Goal: Task Accomplishment & Management: Manage account settings

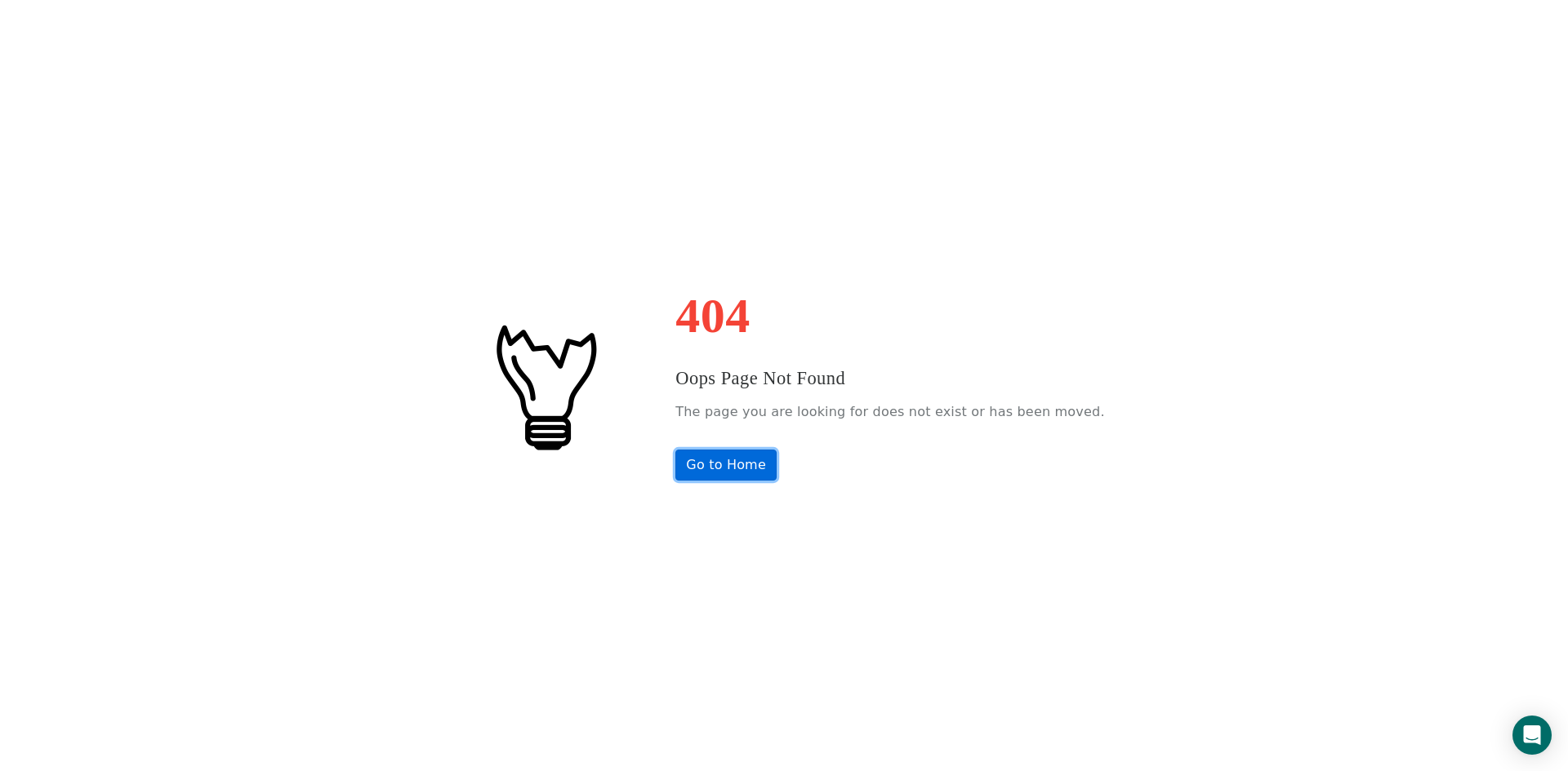
click at [746, 469] on link "Go to Home" at bounding box center [725, 464] width 101 height 31
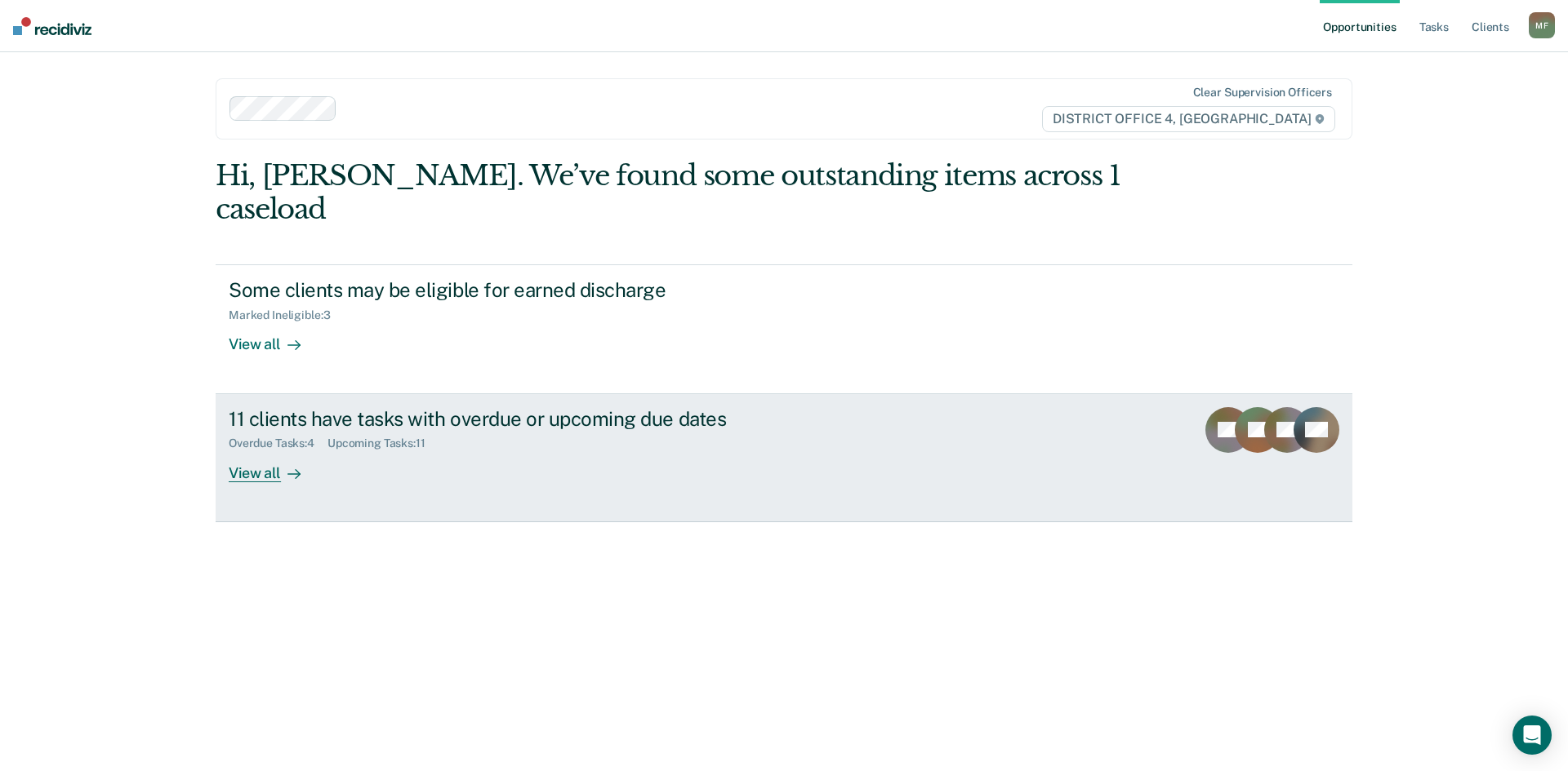
click at [599, 407] on div "11 clients have tasks with overdue or upcoming due dates" at bounding box center [516, 418] width 573 height 23
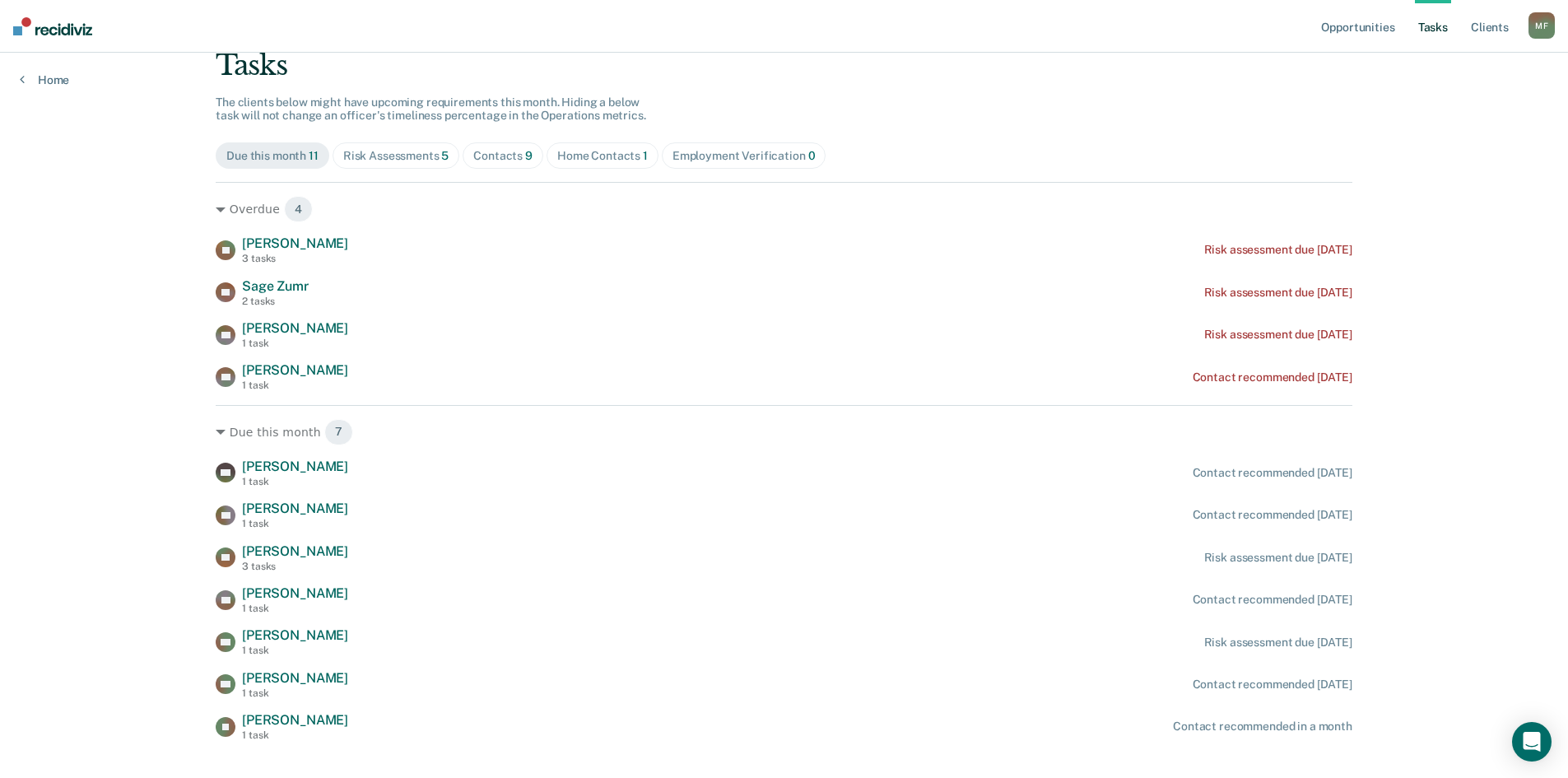
scroll to position [141, 0]
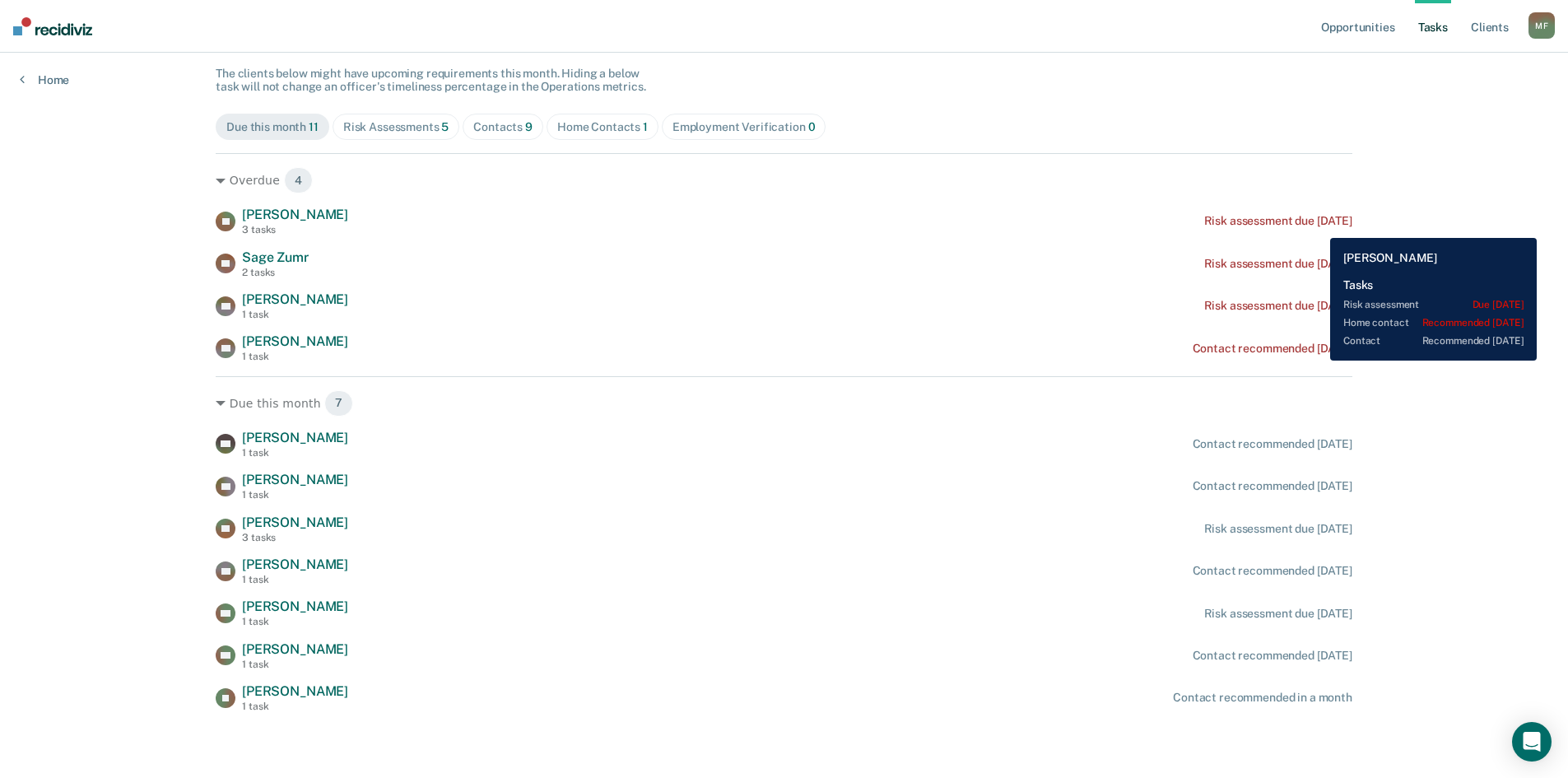
click at [1318, 226] on div "Risk assessment due [DATE]" at bounding box center [1278, 221] width 148 height 14
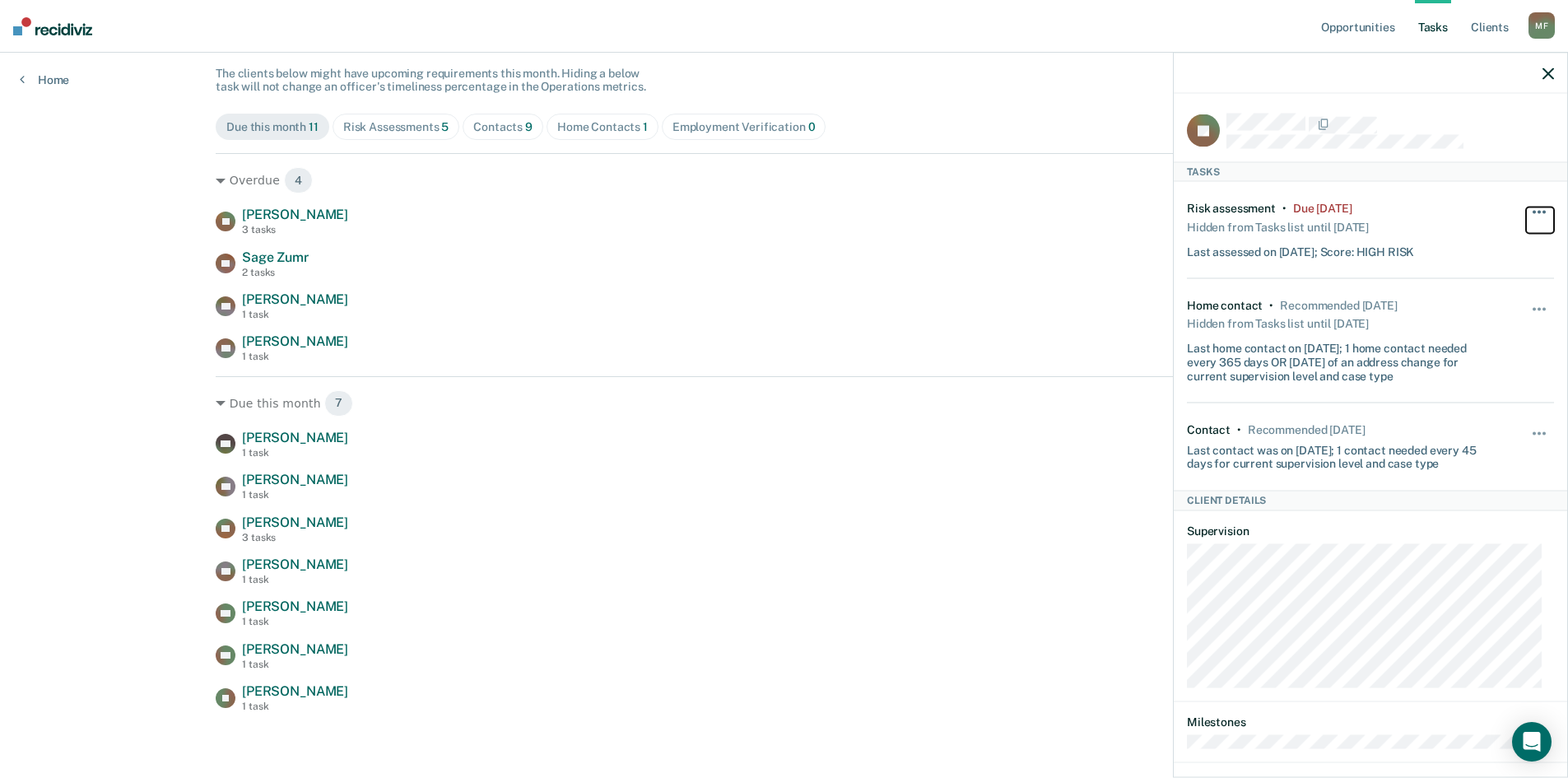
click at [1533, 212] on button "button" at bounding box center [1539, 219] width 28 height 26
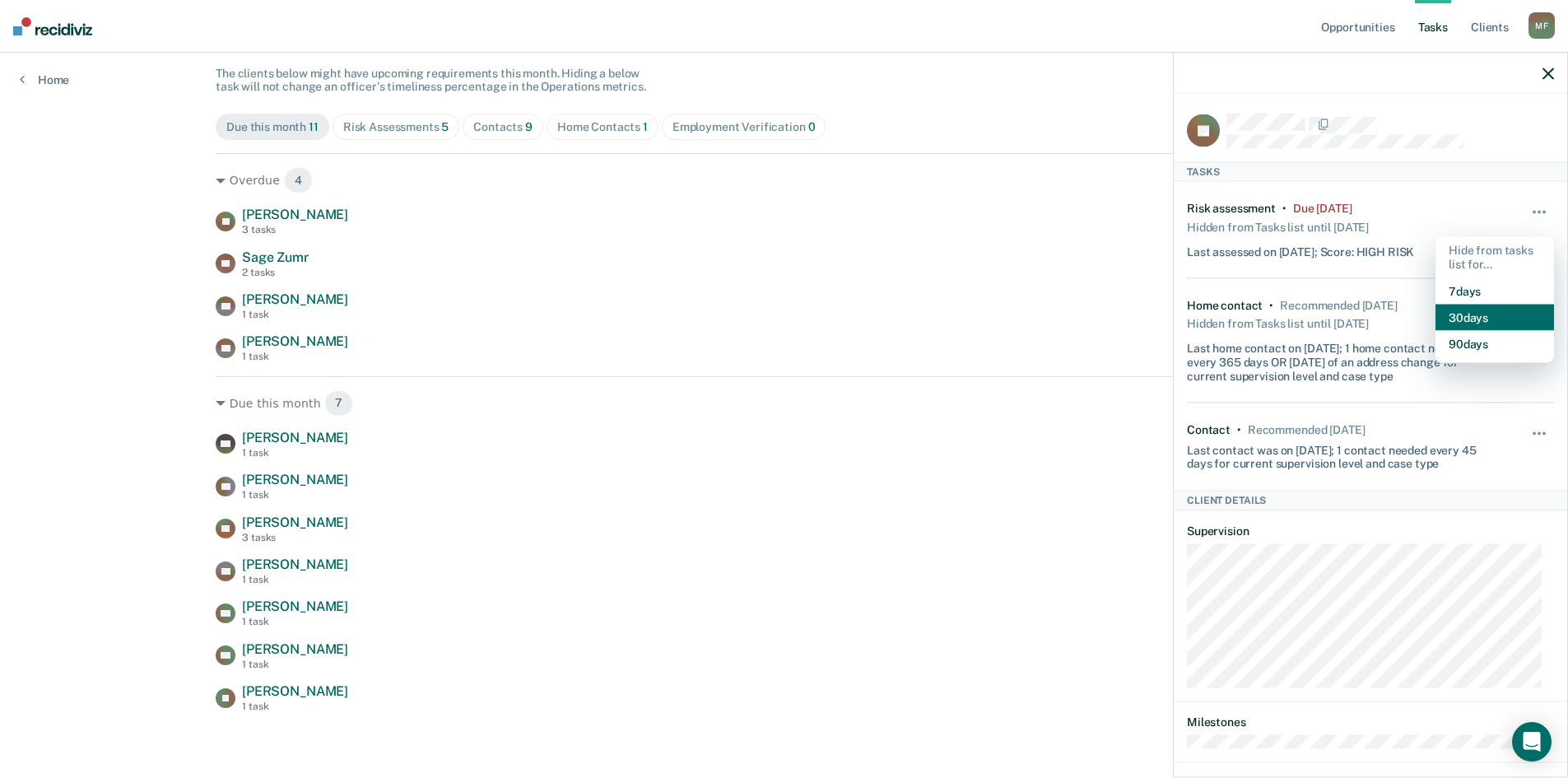
click at [1469, 318] on button "30 days" at bounding box center [1495, 316] width 119 height 26
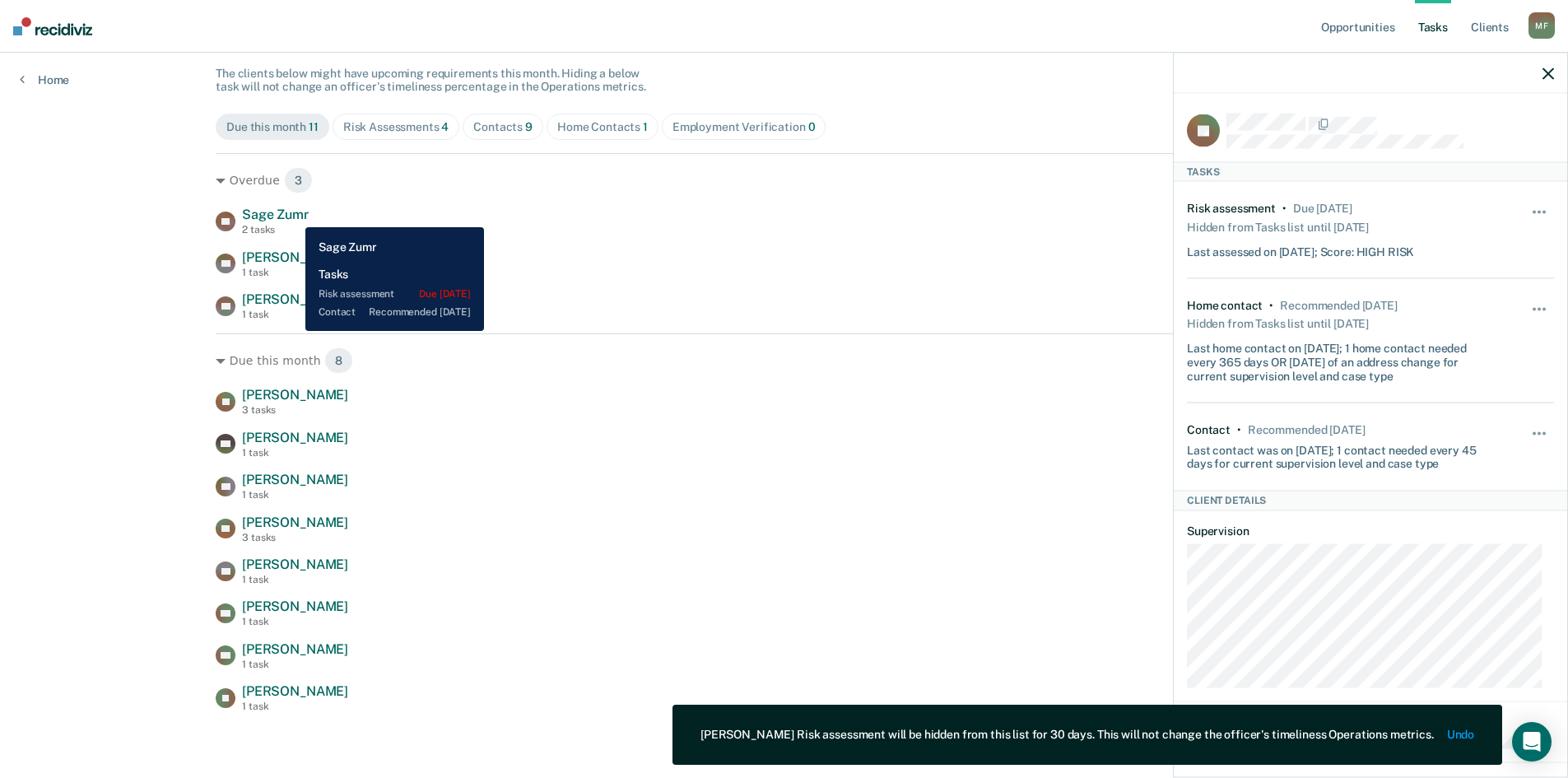
click at [292, 213] on span "Sage Zumr" at bounding box center [275, 214] width 67 height 16
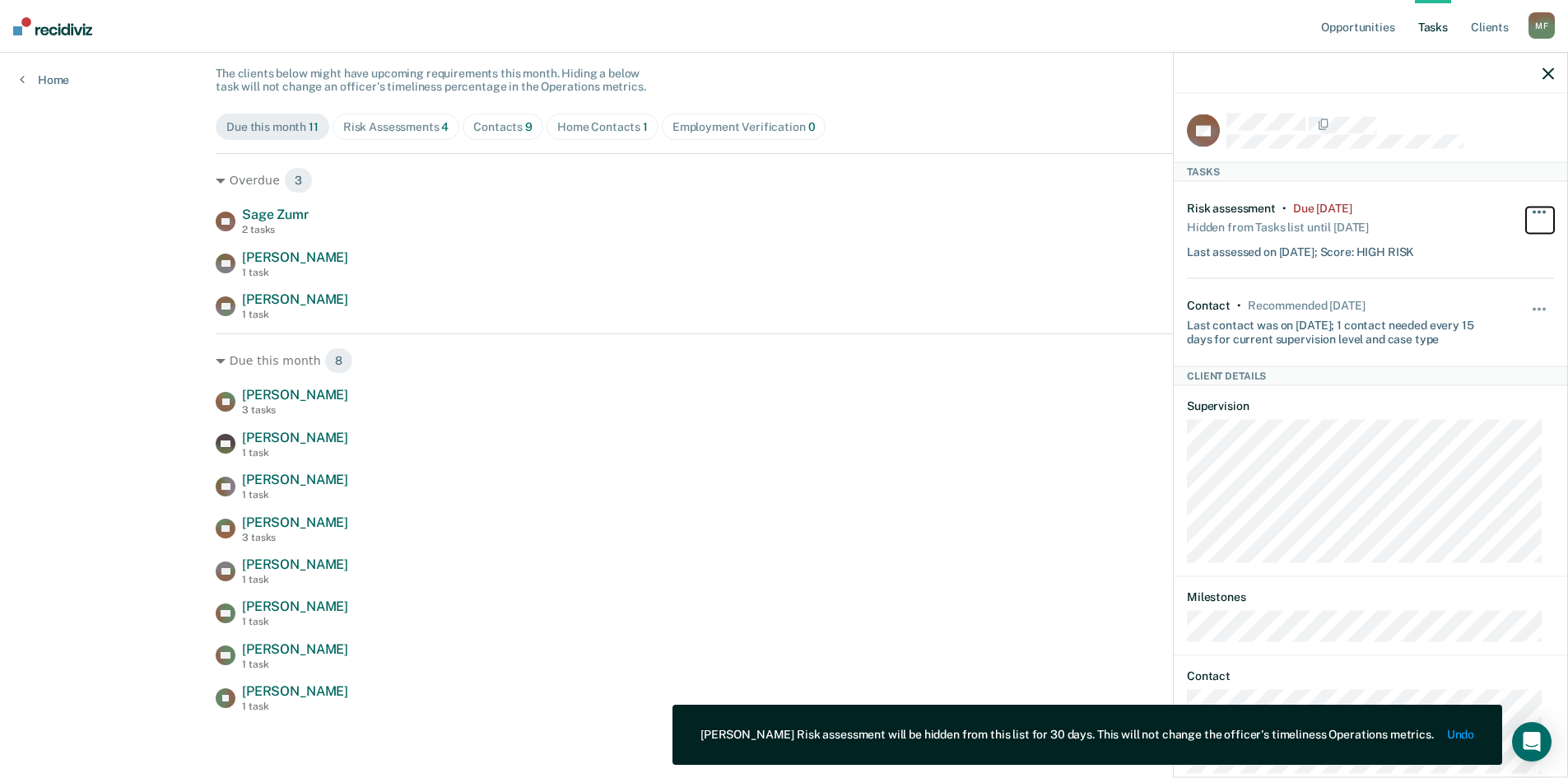
click at [1533, 207] on button "button" at bounding box center [1539, 219] width 28 height 26
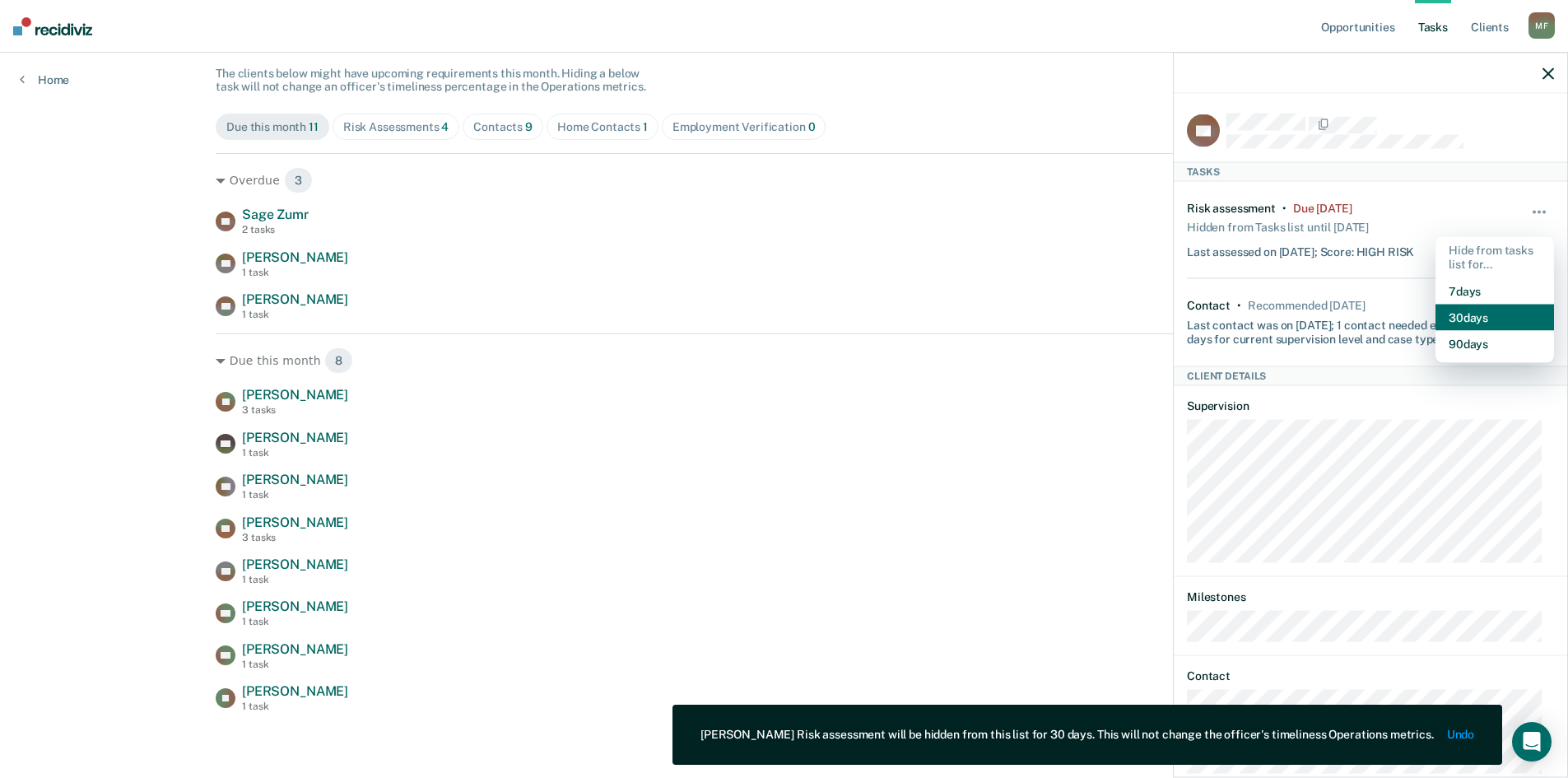
click at [1453, 310] on button "30 days" at bounding box center [1495, 316] width 119 height 26
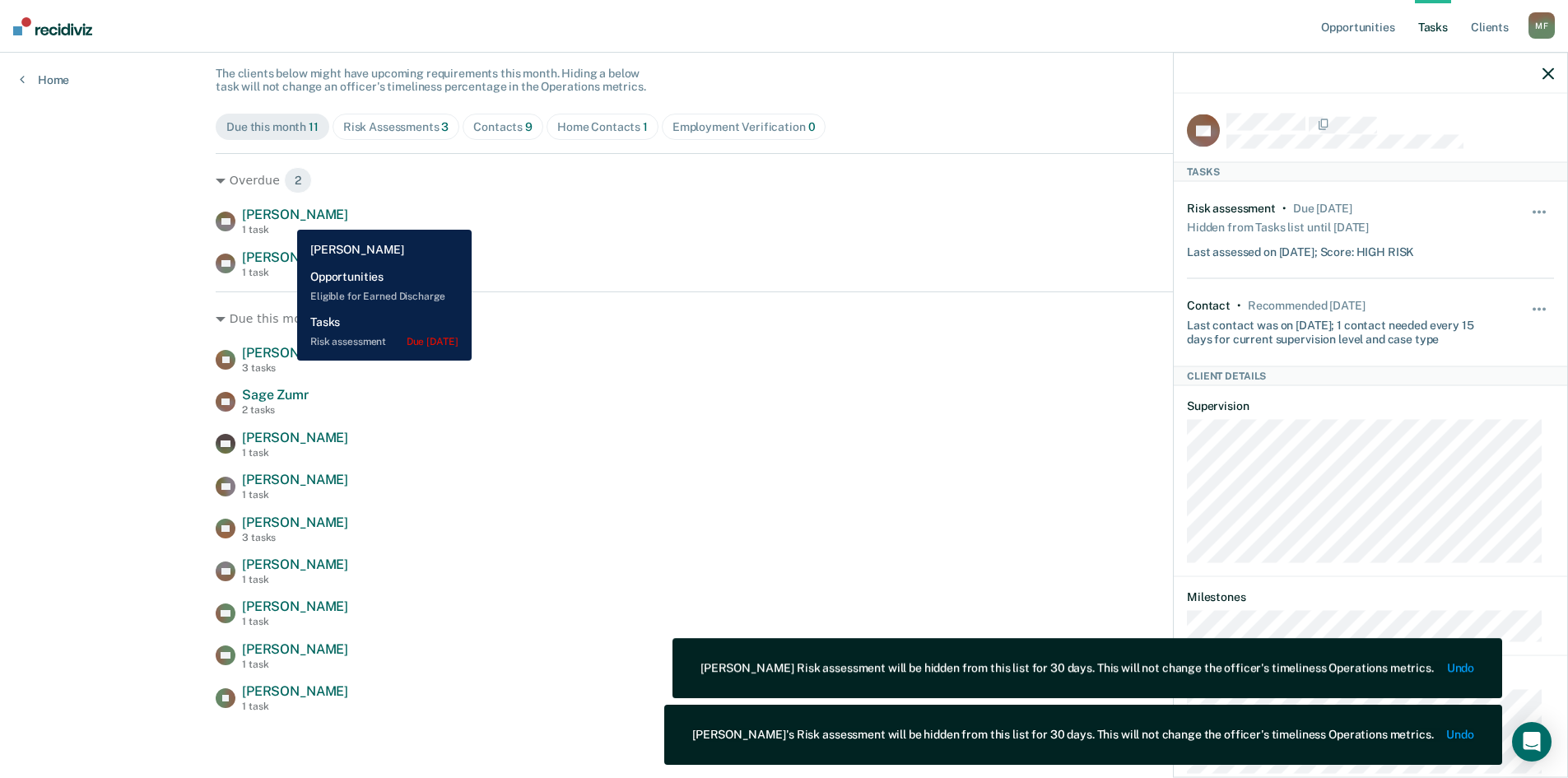
click at [285, 217] on span "Bowen Riley" at bounding box center [295, 214] width 106 height 16
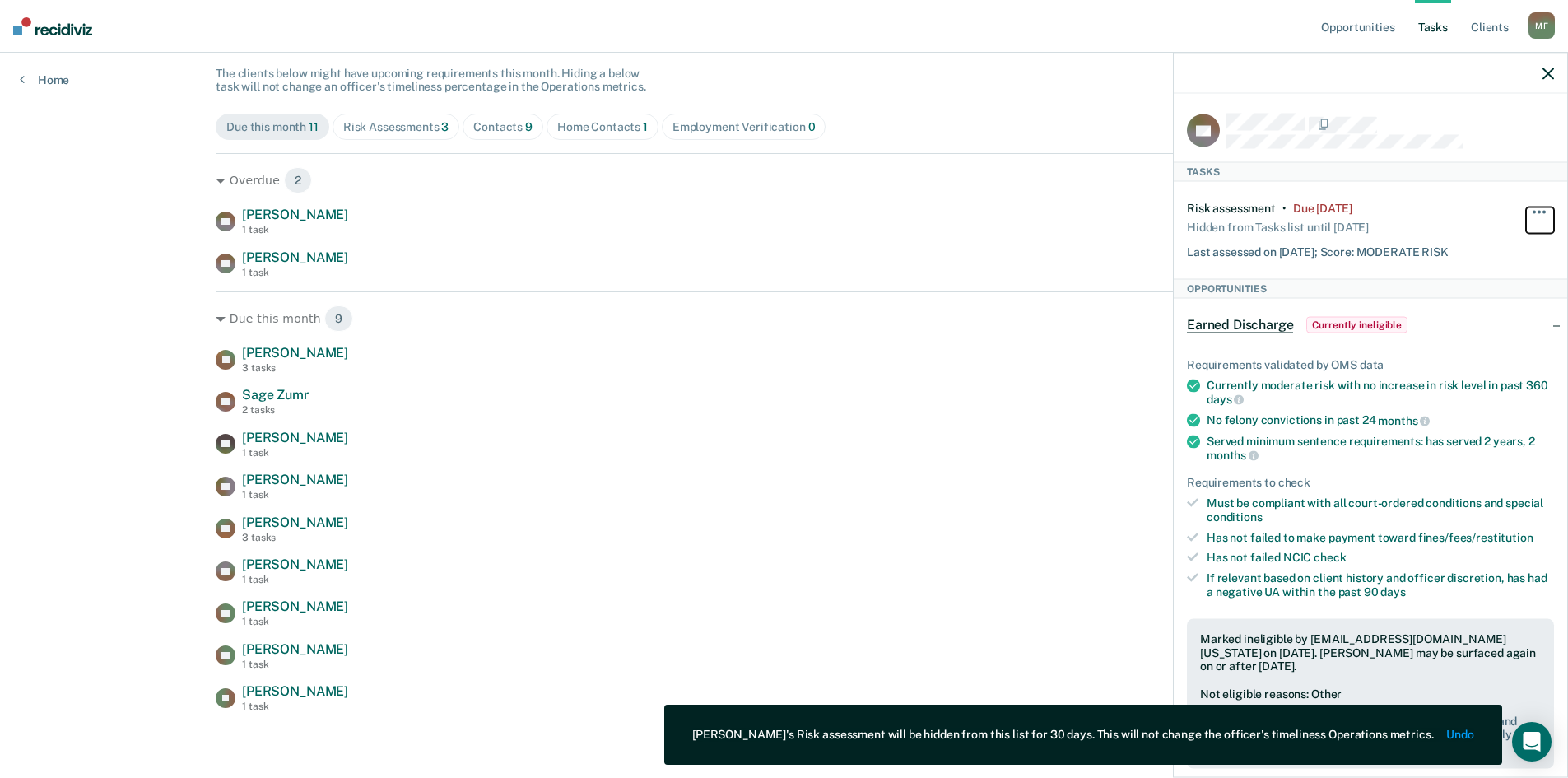
click at [1537, 217] on button "button" at bounding box center [1539, 219] width 28 height 26
drag, startPoint x: 1475, startPoint y: 315, endPoint x: 1453, endPoint y: 311, distance: 22.4
click at [1474, 315] on button "30 days" at bounding box center [1495, 316] width 119 height 26
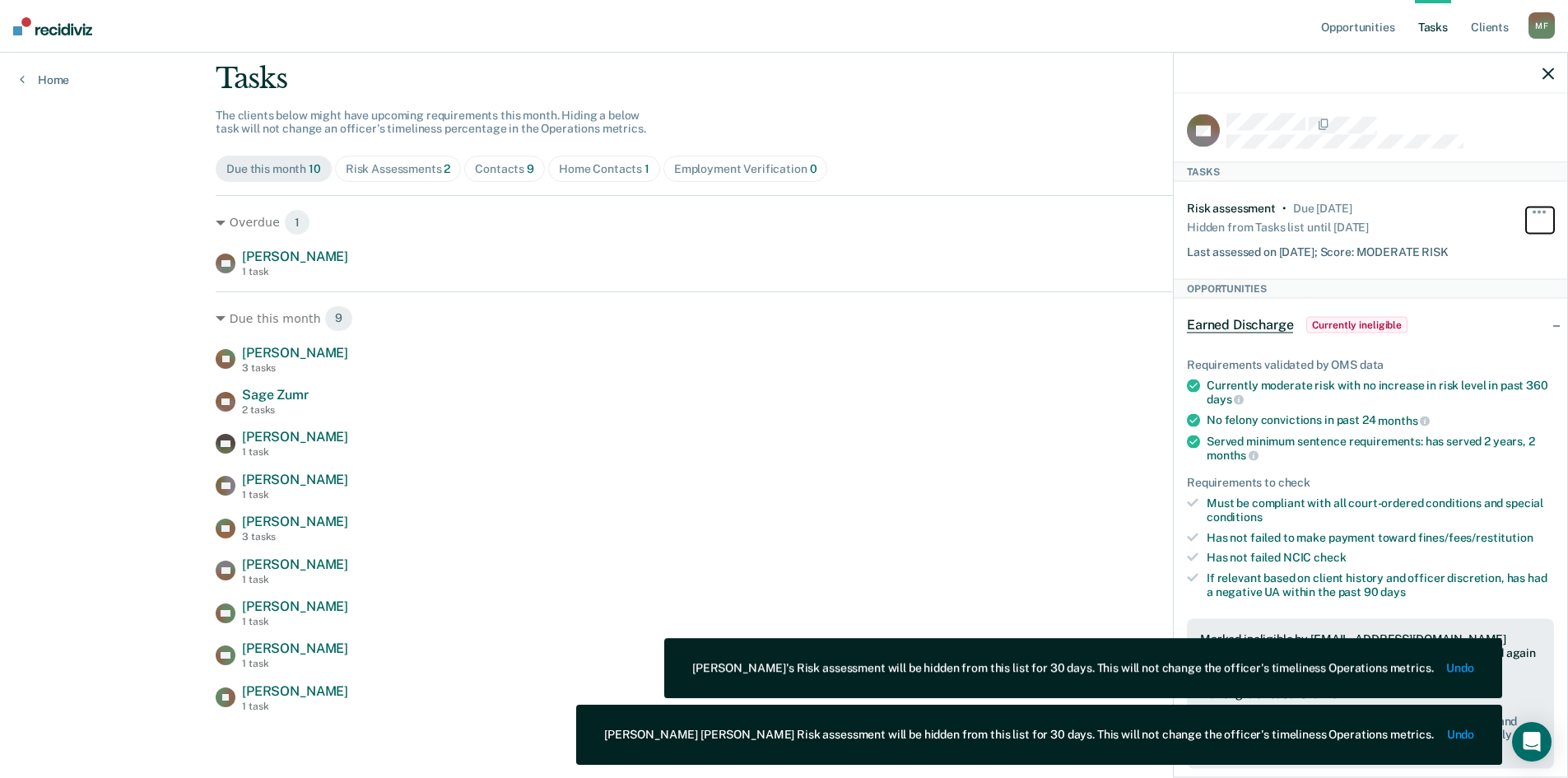
scroll to position [99, 0]
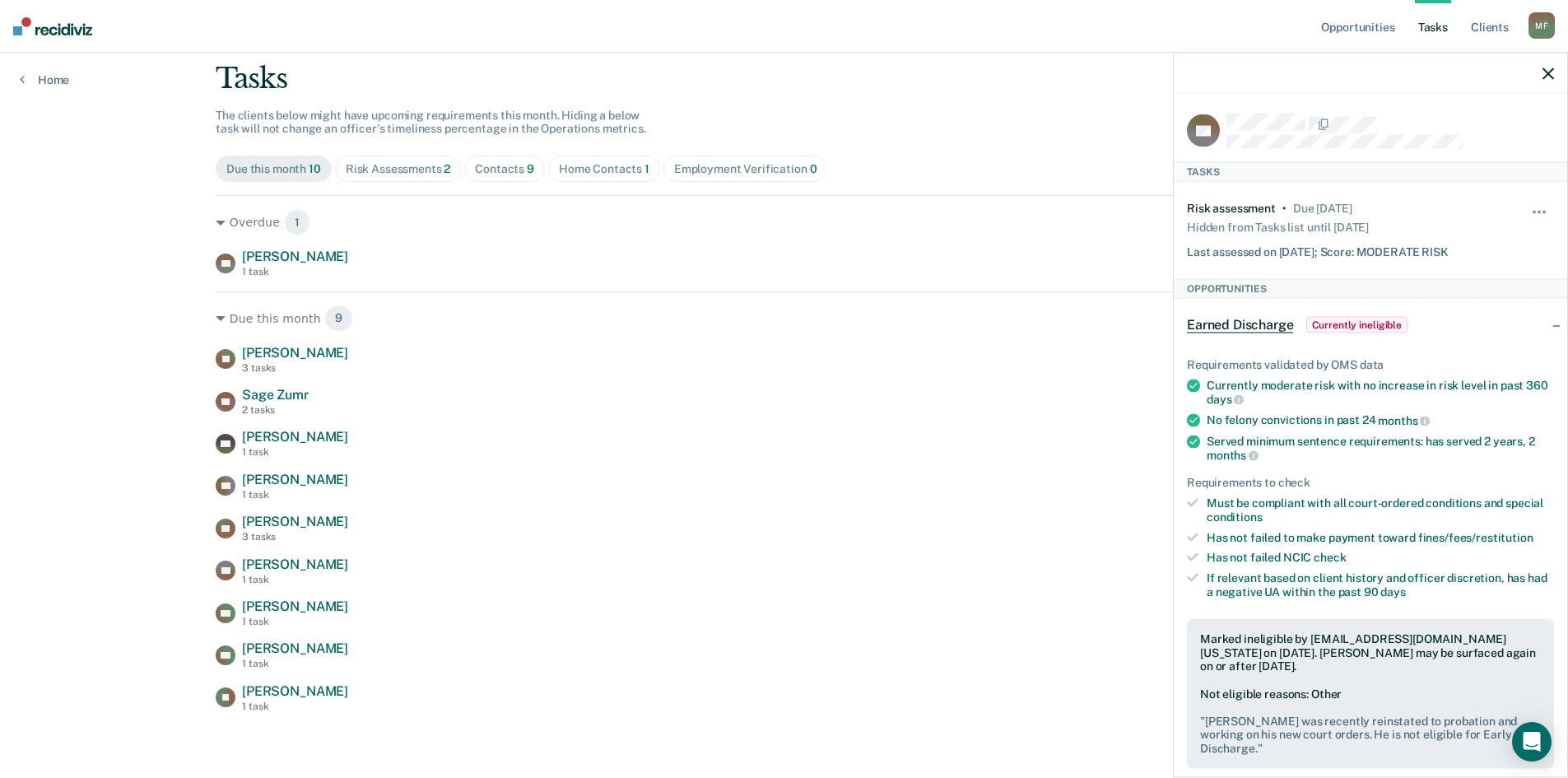
click at [145, 263] on div "Opportunities Tasks Client s Moran, Felipe M F Profile How it works Log Out Hom…" at bounding box center [784, 340] width 1568 height 877
click at [1553, 78] on icon "button" at bounding box center [1549, 73] width 12 height 12
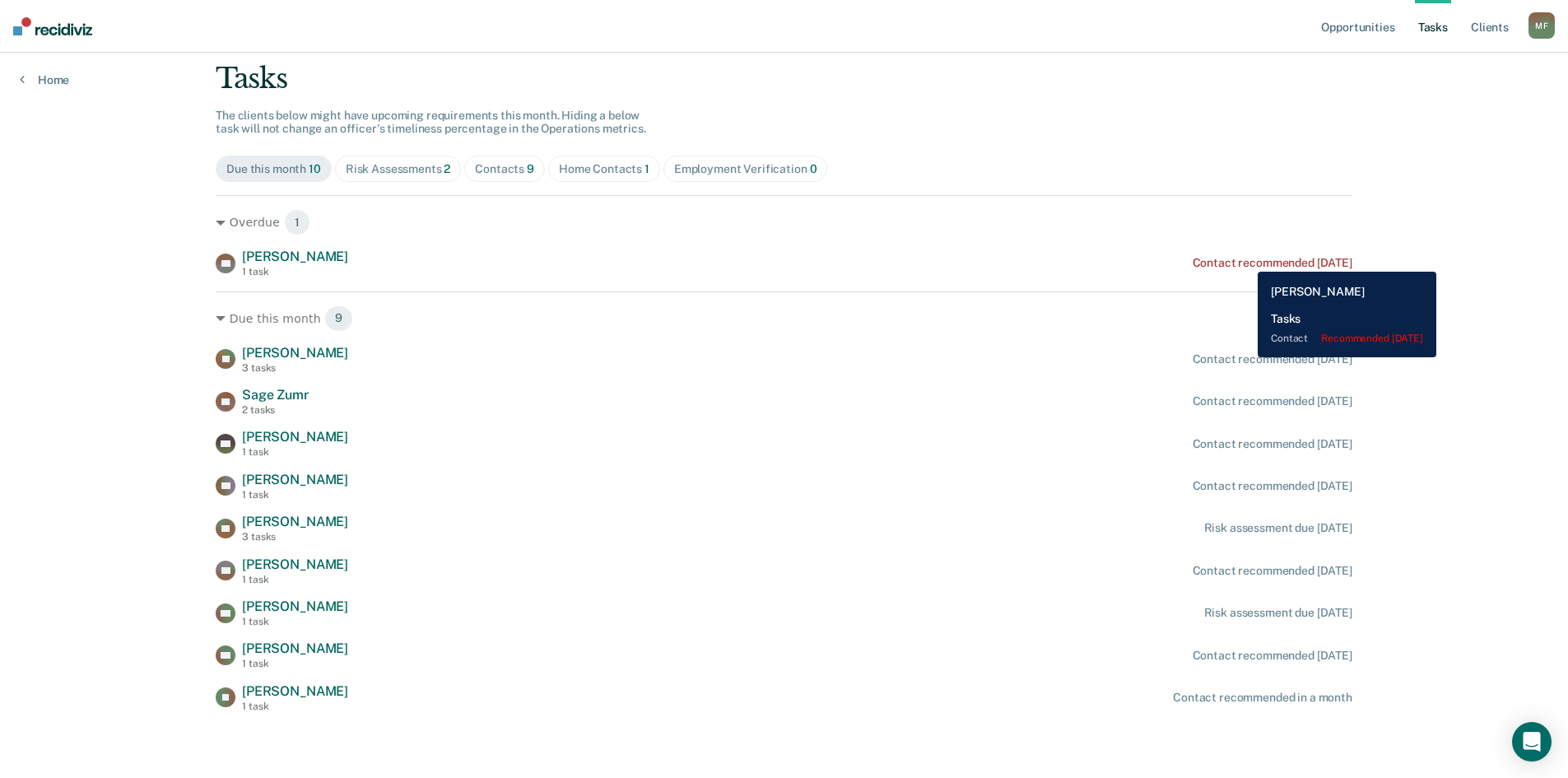
click at [1245, 260] on div "Contact recommended 3 days ago" at bounding box center [1273, 263] width 160 height 14
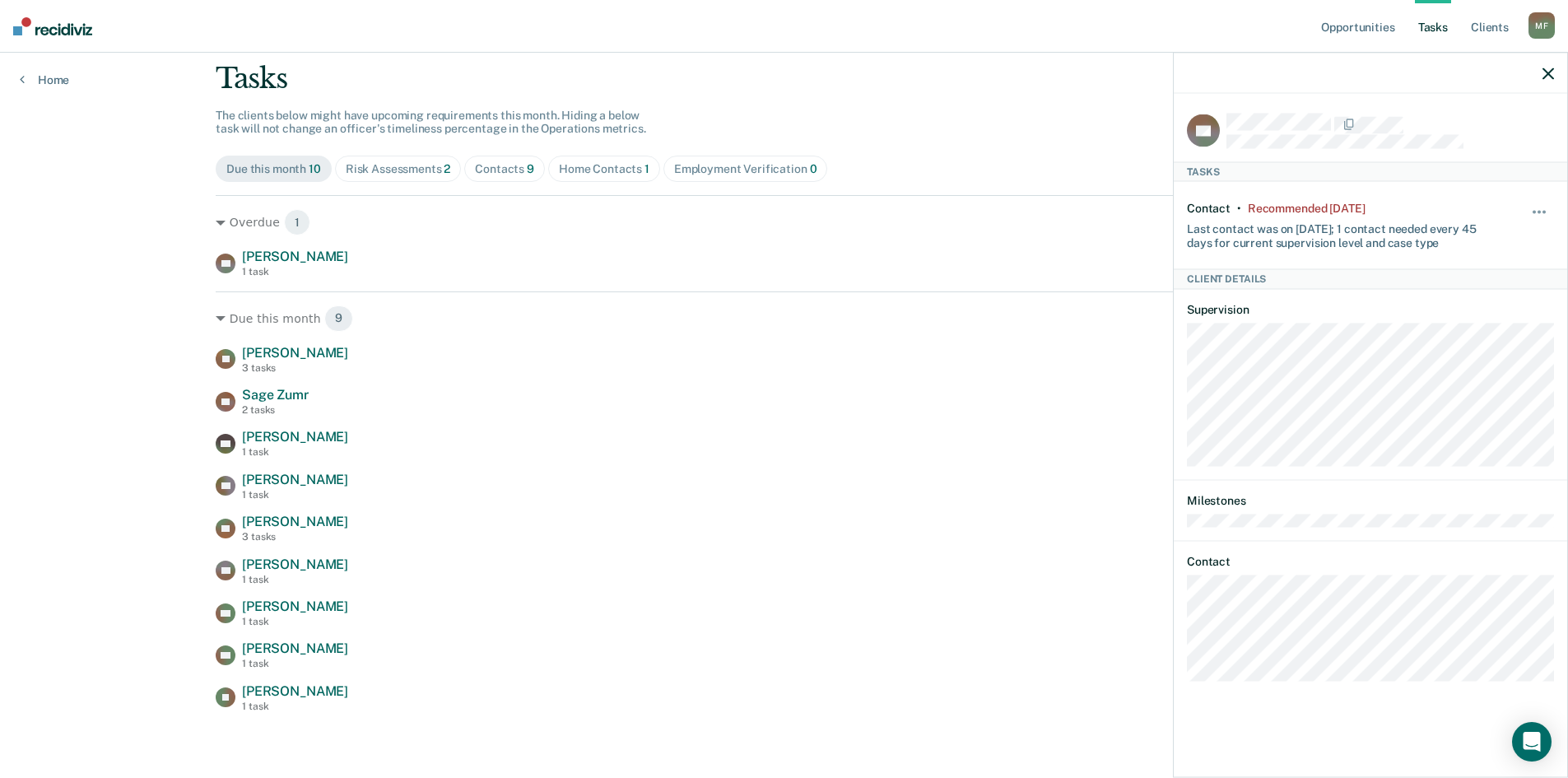
click at [1551, 62] on div at bounding box center [1370, 73] width 393 height 41
click at [1551, 78] on icon "button" at bounding box center [1549, 73] width 12 height 12
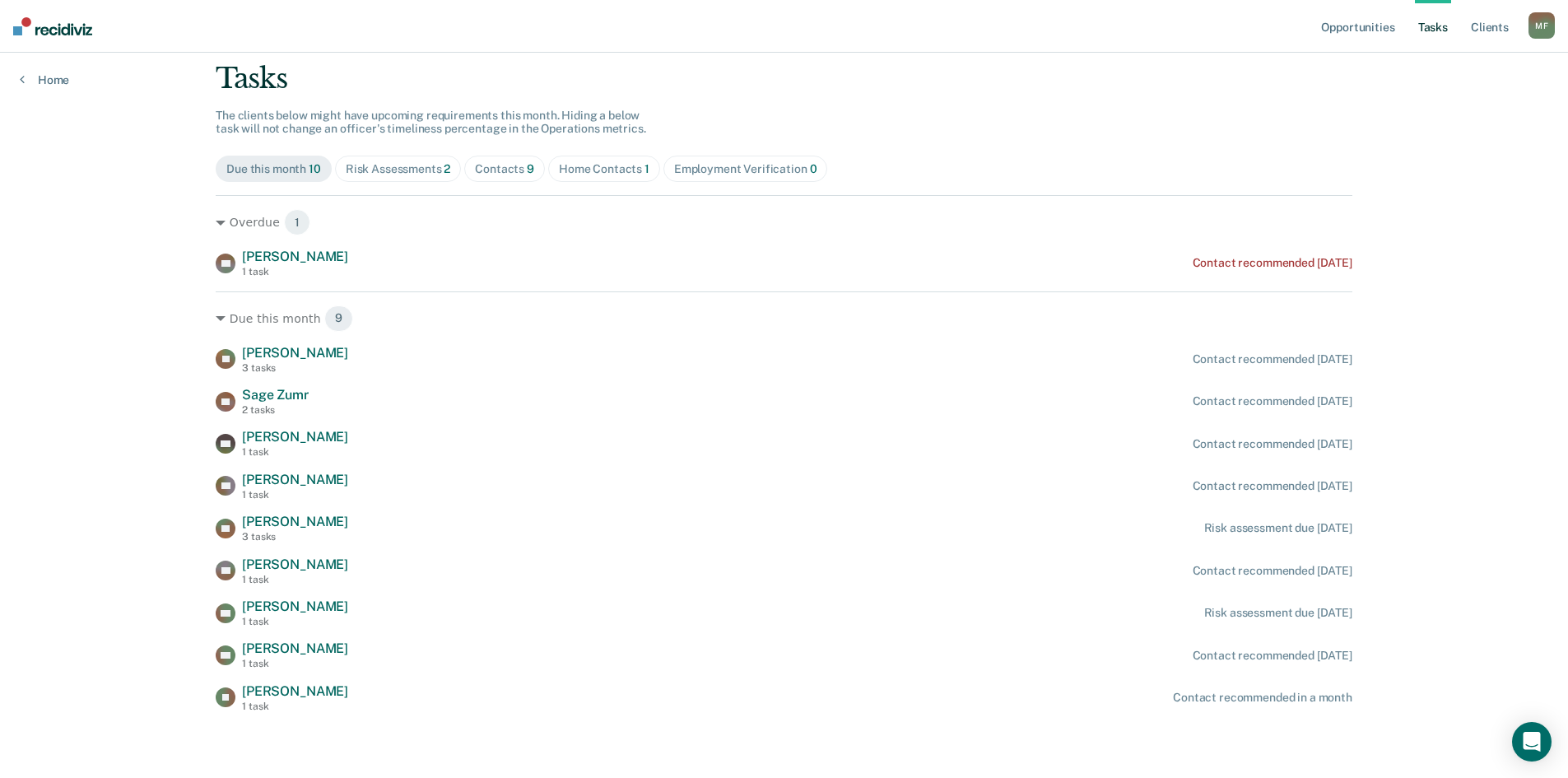
click at [59, 375] on div "Opportunities Tasks Client s Moran, Felipe M F Profile How it works Log Out Hom…" at bounding box center [784, 340] width 1568 height 877
